Goal: Task Accomplishment & Management: Use online tool/utility

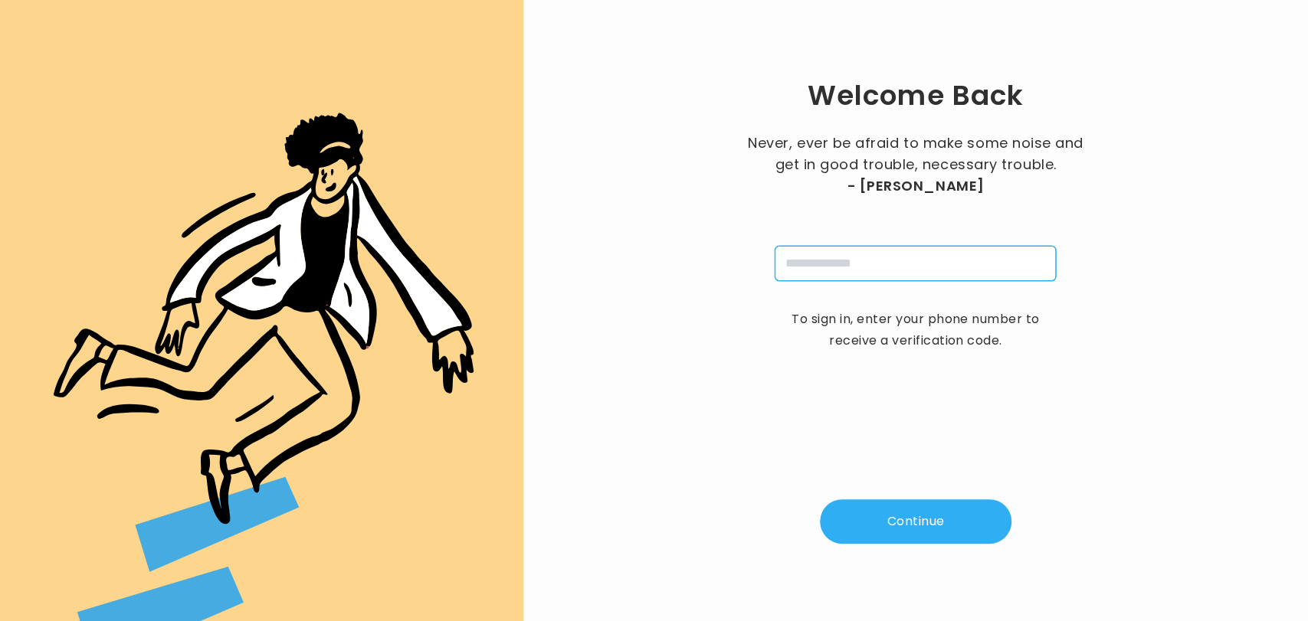
click at [868, 255] on input "tel" at bounding box center [914, 263] width 281 height 35
type input "**********"
click at [904, 529] on button "Continue" at bounding box center [916, 521] width 192 height 44
type input "*"
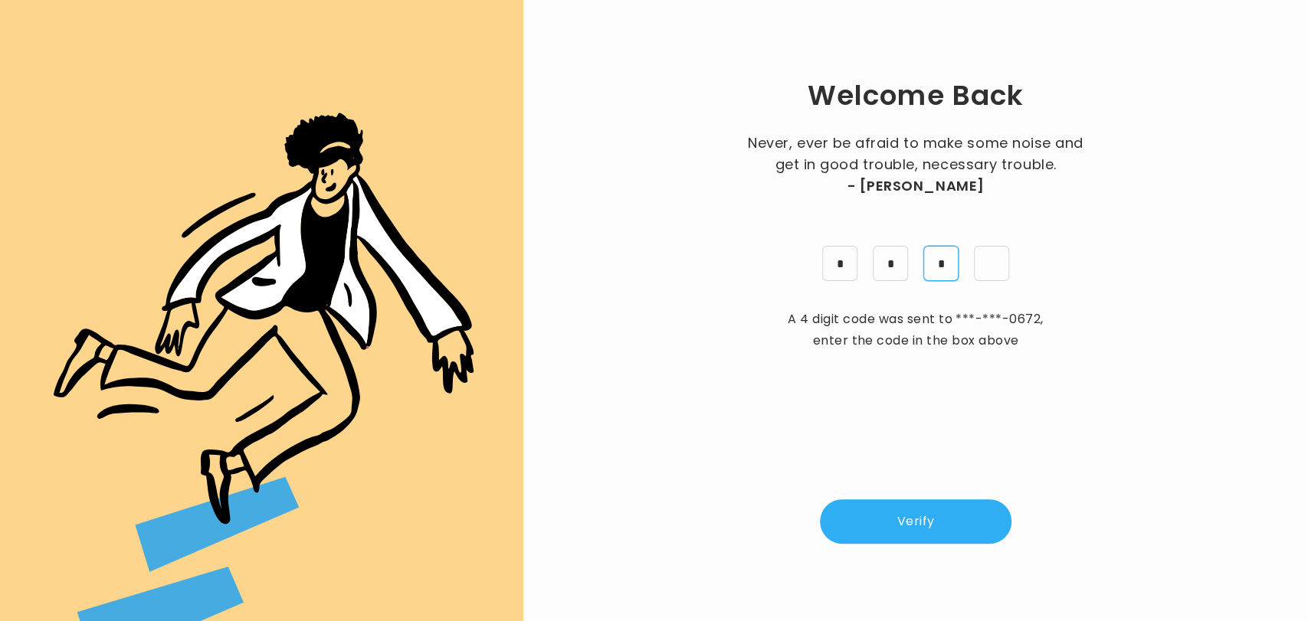
type input "*"
click at [904, 528] on button "Verify" at bounding box center [916, 521] width 192 height 44
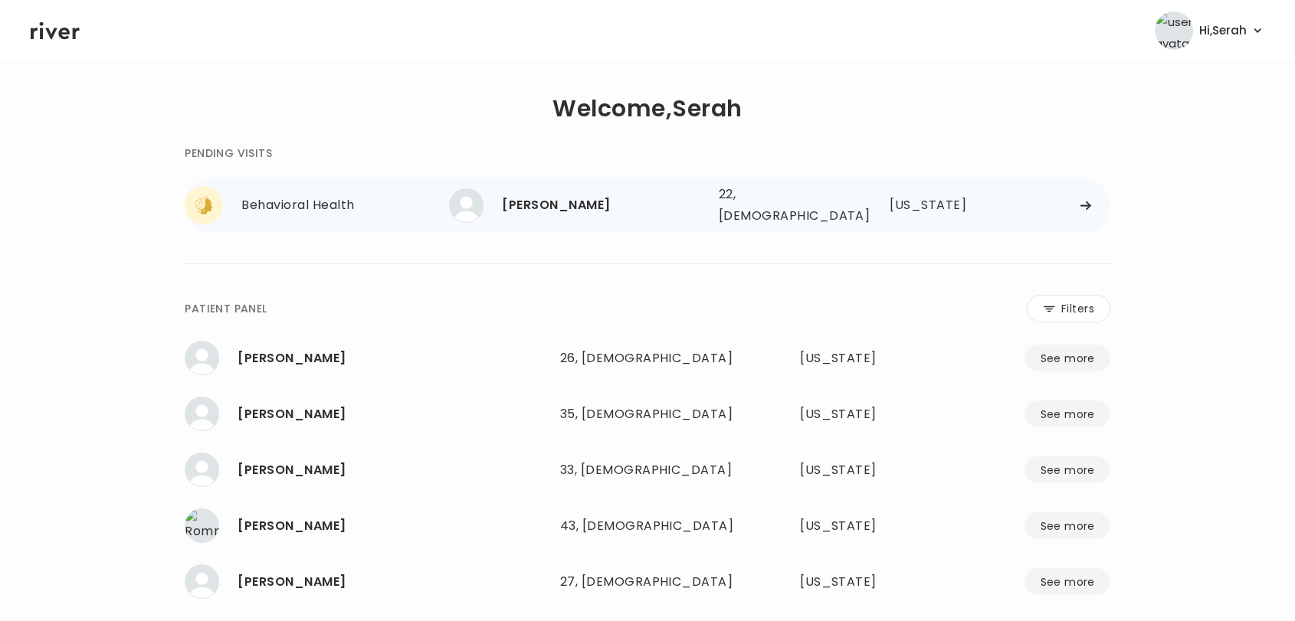
click at [533, 203] on div "[PERSON_NAME]" at bounding box center [604, 205] width 204 height 21
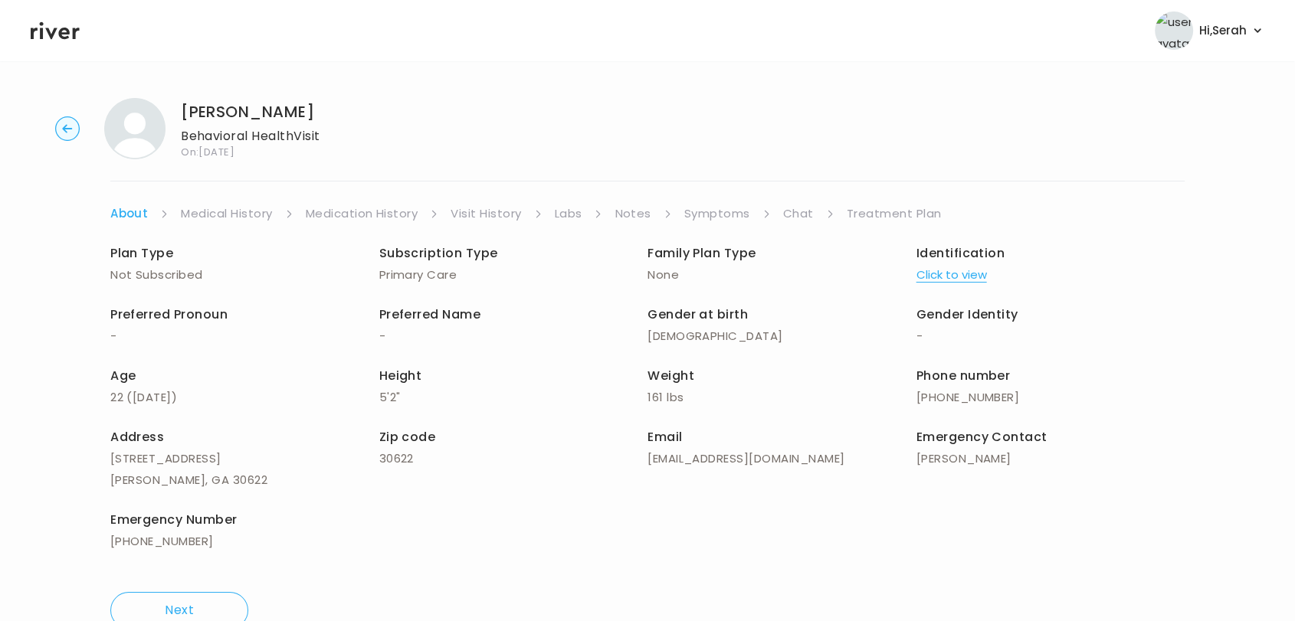
click at [709, 212] on link "Symptoms" at bounding box center [717, 213] width 66 height 21
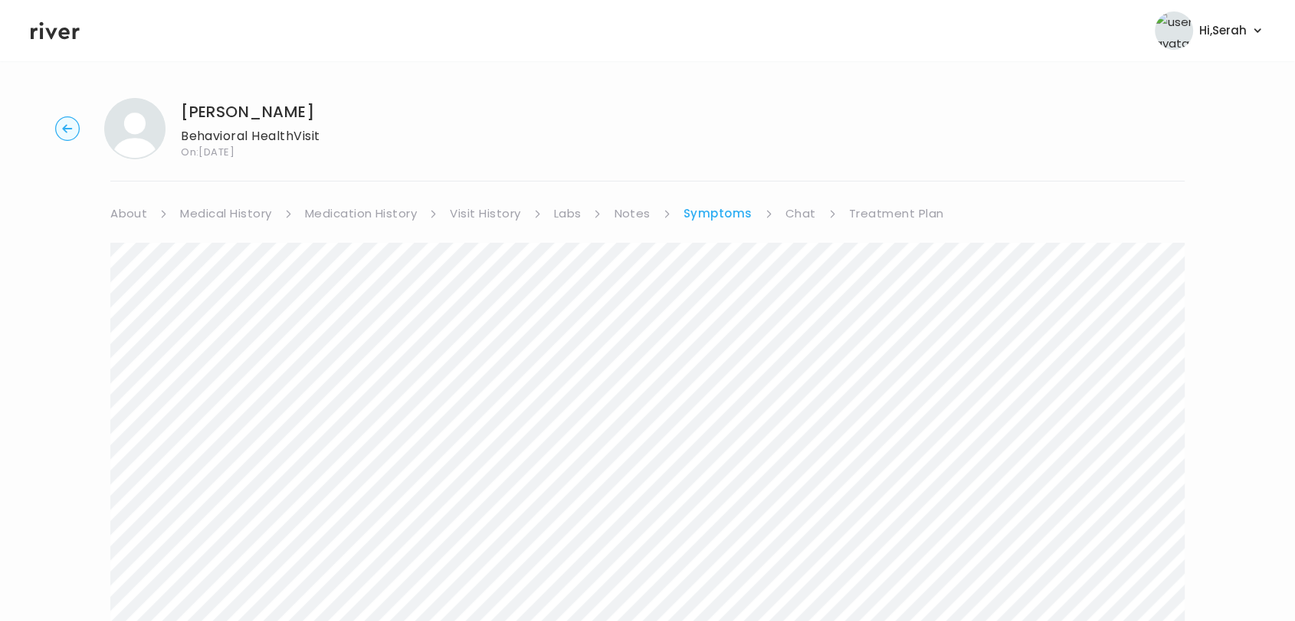
click at [797, 210] on link "Chat" at bounding box center [800, 213] width 31 height 21
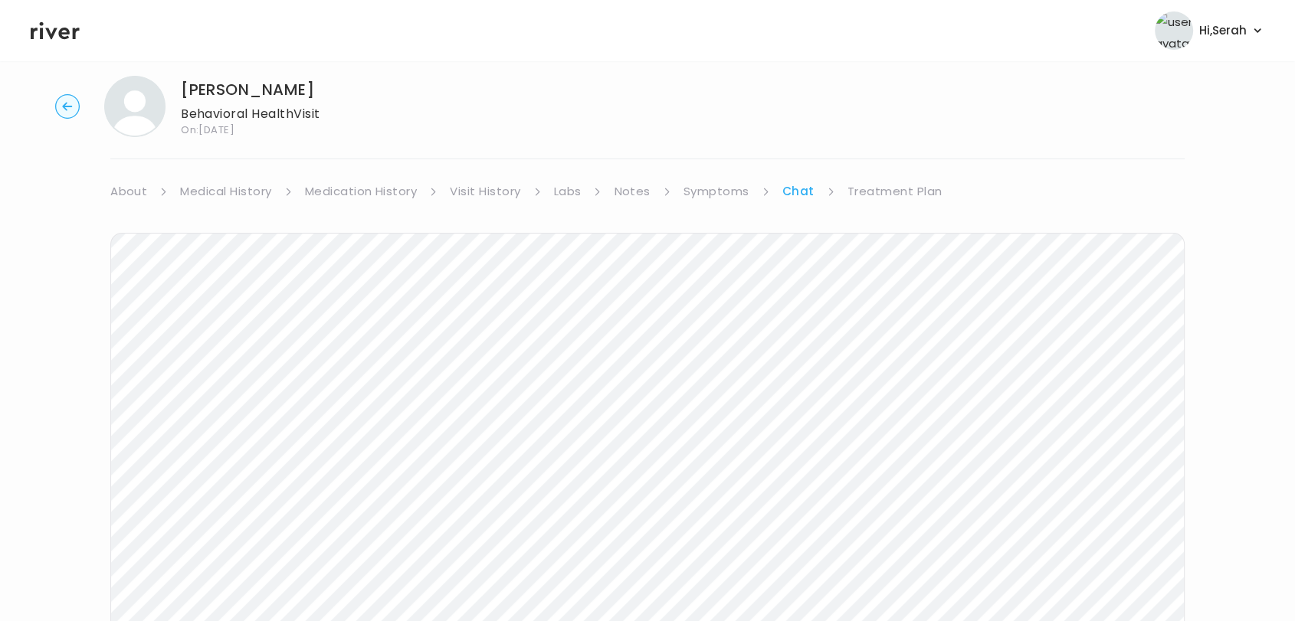
click at [716, 192] on link "Symptoms" at bounding box center [716, 191] width 66 height 21
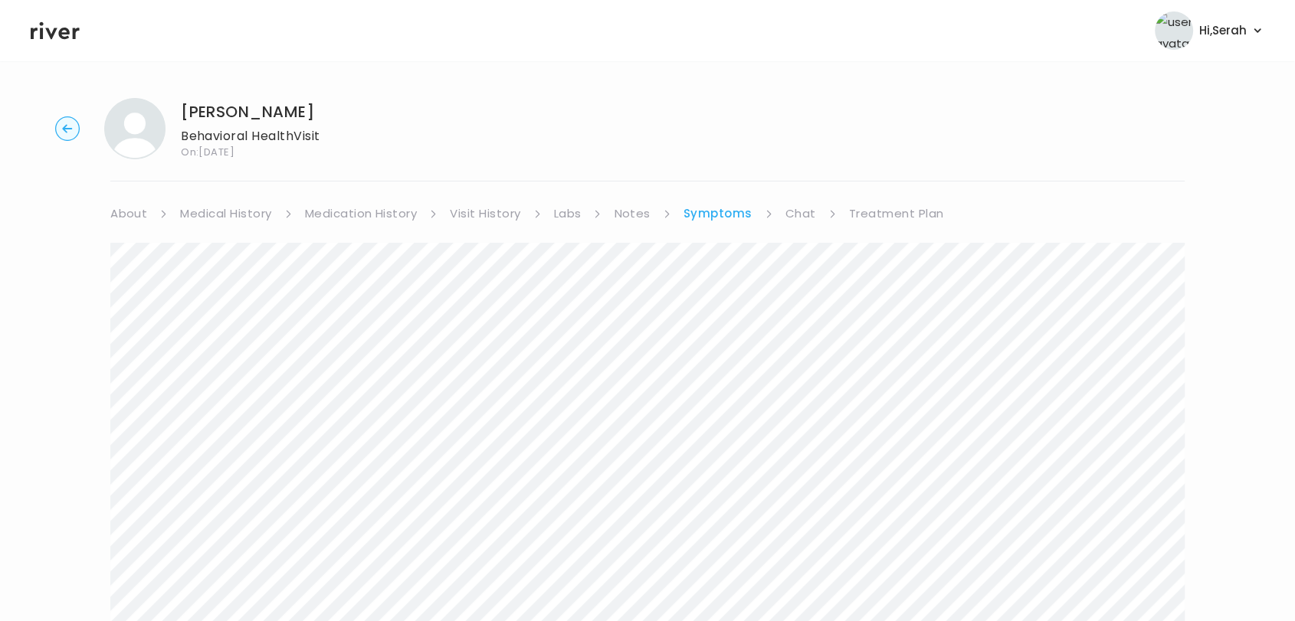
click at [876, 203] on link "Treatment Plan" at bounding box center [896, 213] width 95 height 21
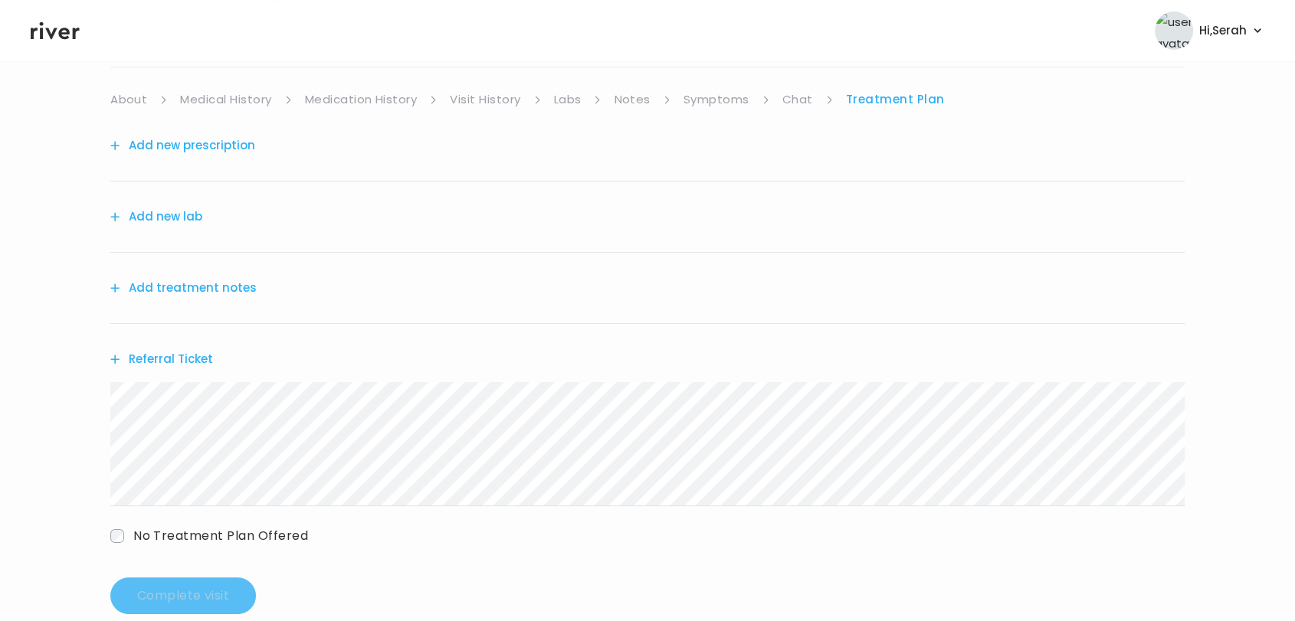
scroll to position [121, 0]
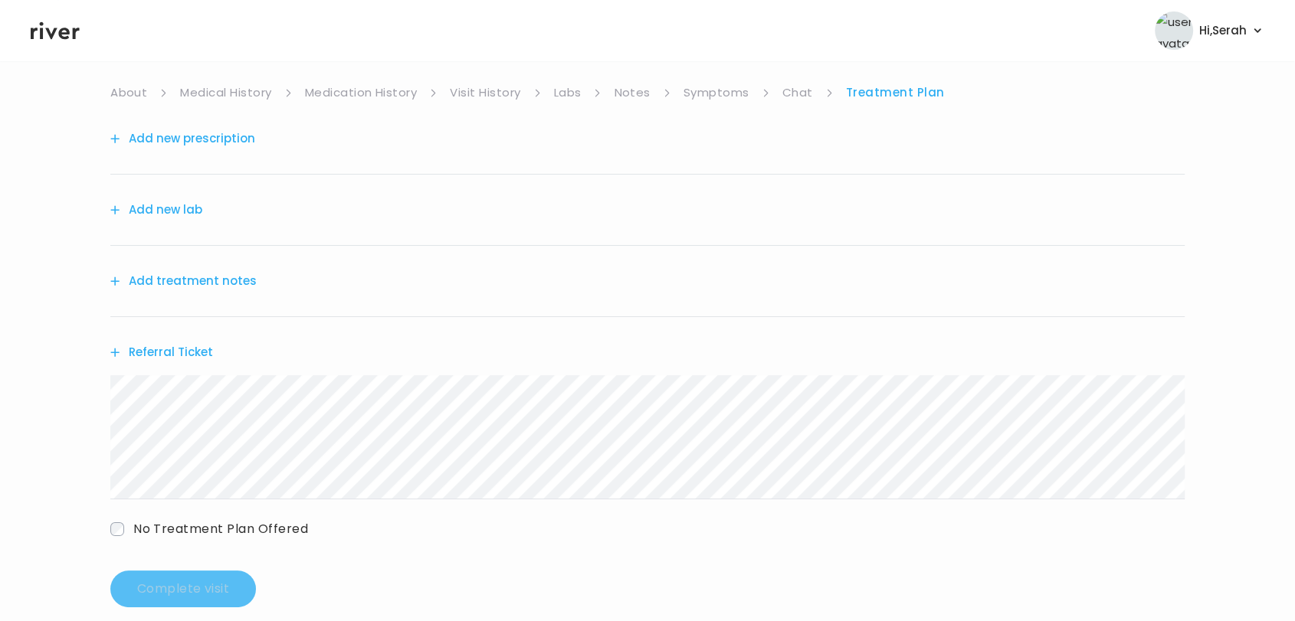
click at [192, 273] on button "Add treatment notes" at bounding box center [183, 280] width 146 height 21
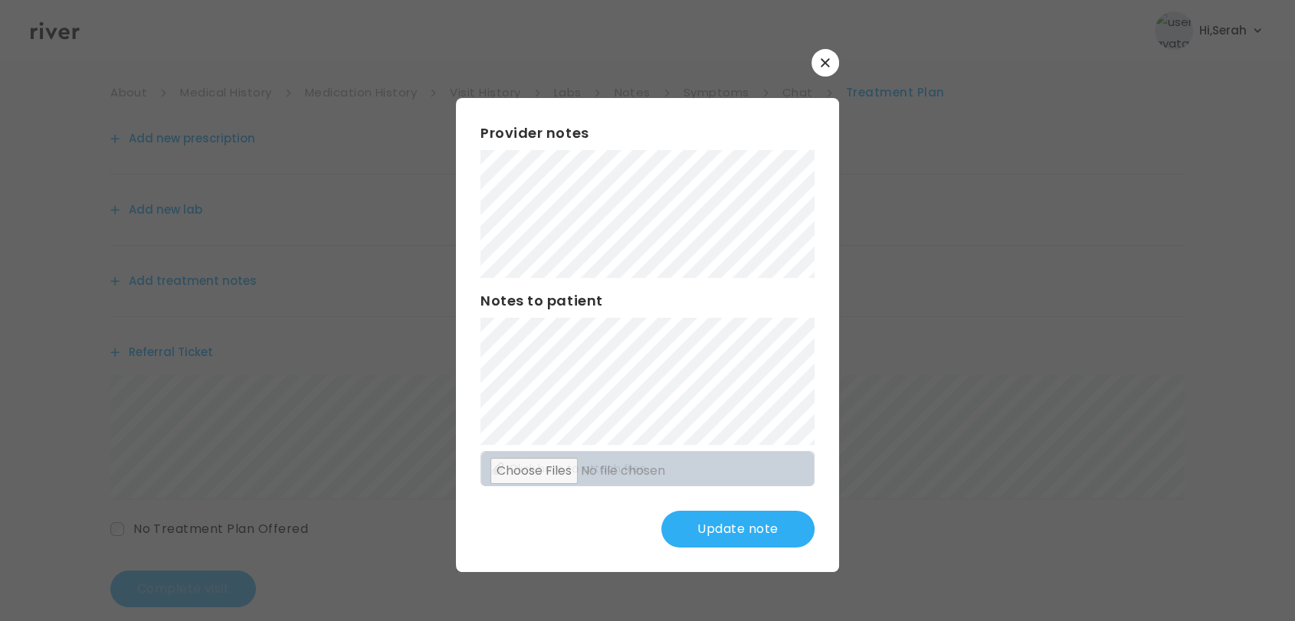
click at [713, 529] on button "Update note" at bounding box center [737, 529] width 153 height 37
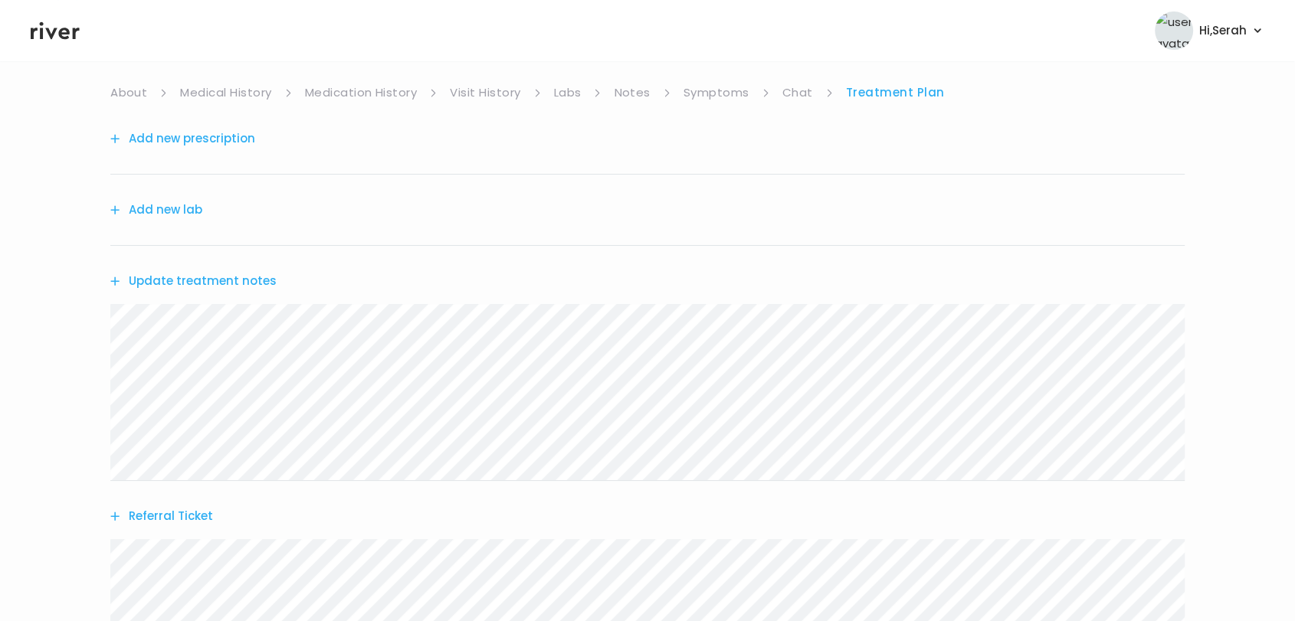
scroll to position [308, 0]
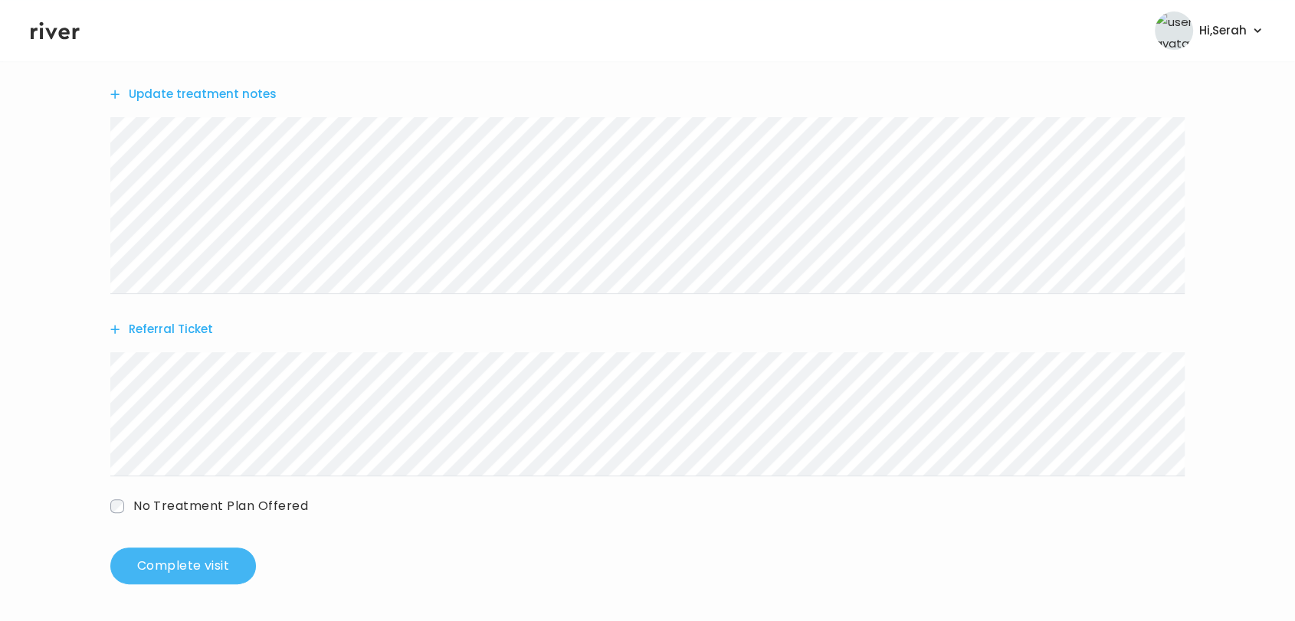
click at [228, 575] on button "Complete visit" at bounding box center [183, 566] width 146 height 37
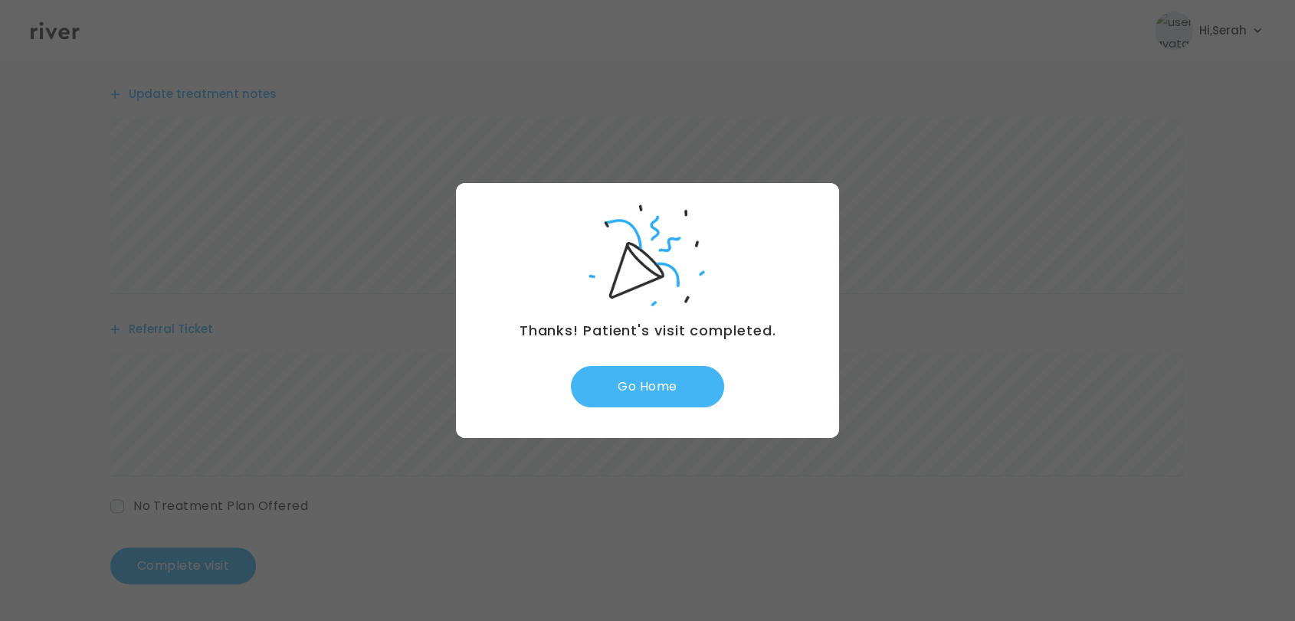
click at [634, 400] on button "Go Home" at bounding box center [647, 386] width 153 height 41
